Goal: Task Accomplishment & Management: Manage account settings

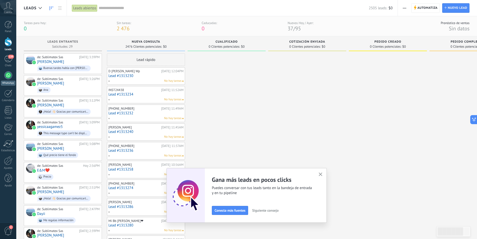
click at [6, 75] on div at bounding box center [8, 75] width 8 height 8
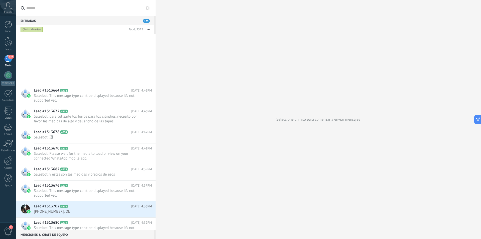
scroll to position [4589, 0]
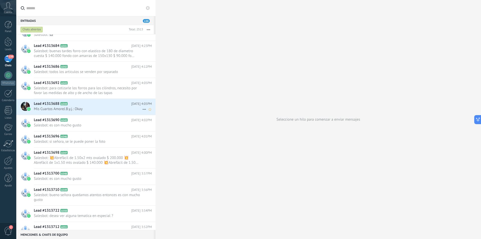
click at [131, 106] on span "20/08/2025 4:05PM" at bounding box center [141, 103] width 21 height 5
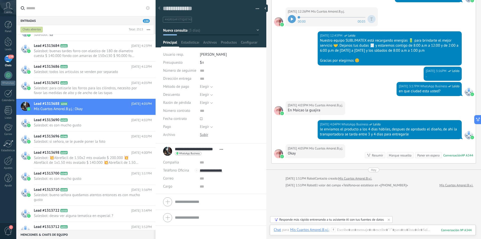
scroll to position [482, 0]
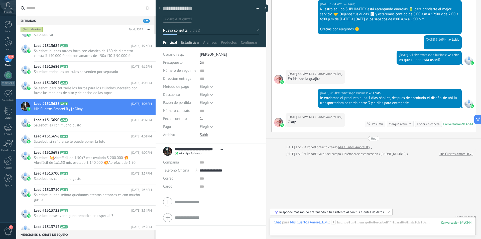
click at [186, 45] on span "Estadísticas" at bounding box center [190, 43] width 18 height 7
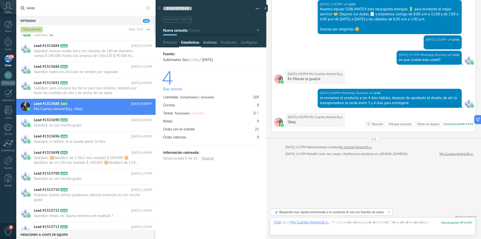
click at [208, 45] on span "Archivos" at bounding box center [210, 43] width 14 height 7
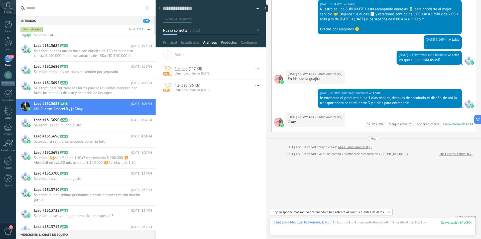
click at [228, 43] on span "Productos" at bounding box center [229, 43] width 16 height 7
click at [246, 43] on span "Configurar" at bounding box center [249, 43] width 17 height 7
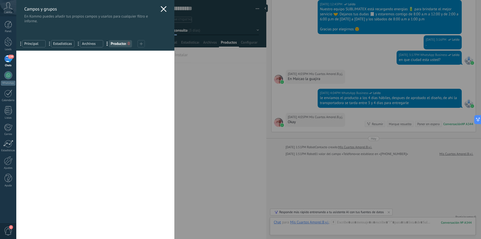
click at [163, 9] on icon at bounding box center [163, 9] width 6 height 6
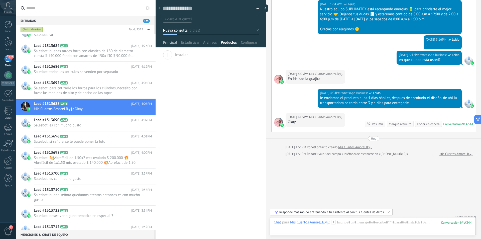
click at [171, 43] on span "Principal" at bounding box center [170, 43] width 14 height 7
